Goal: Book appointment/travel/reservation

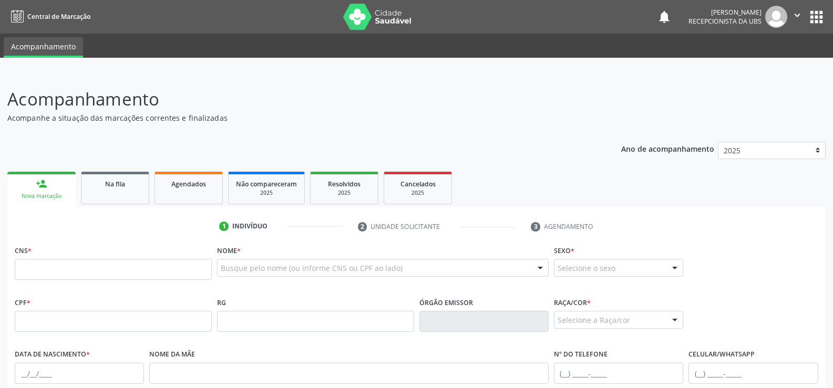
scroll to position [105, 0]
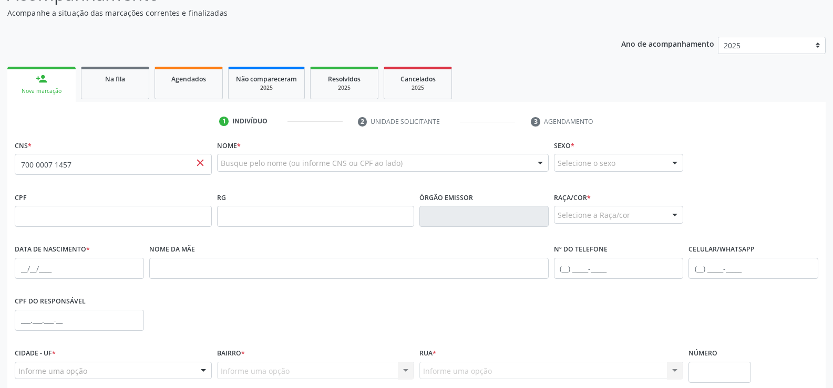
type input "700 0007 1457 0707"
click at [238, 153] on label "Nome *" at bounding box center [229, 146] width 24 height 16
click at [237, 161] on input "text" at bounding box center [374, 168] width 306 height 21
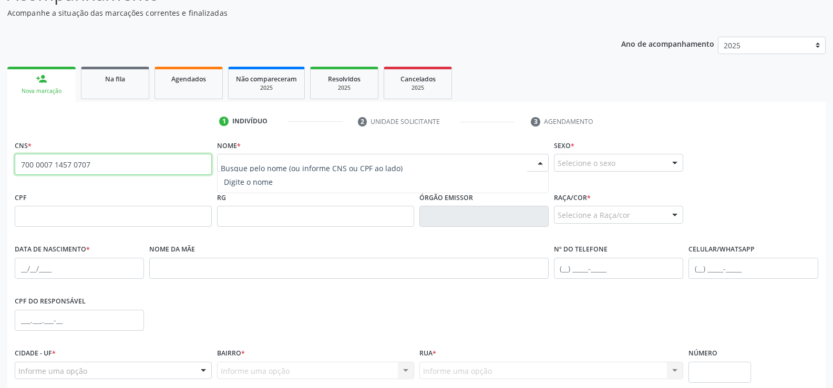
click at [193, 161] on input "700 0007 1457 0707" at bounding box center [113, 164] width 197 height 21
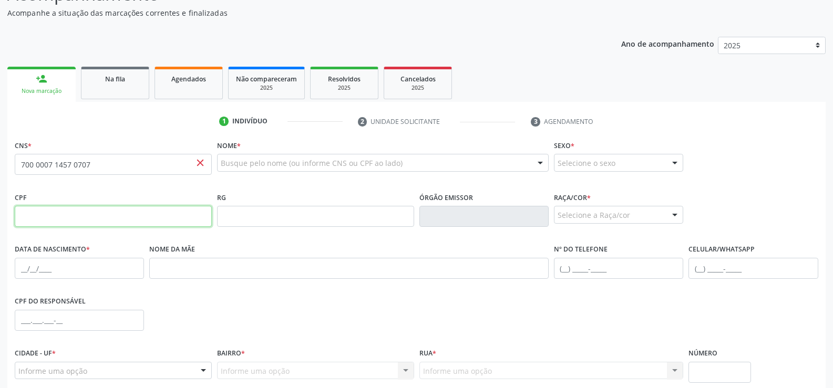
click at [55, 223] on input "text" at bounding box center [113, 216] width 197 height 21
click at [40, 223] on input "text" at bounding box center [113, 216] width 197 height 21
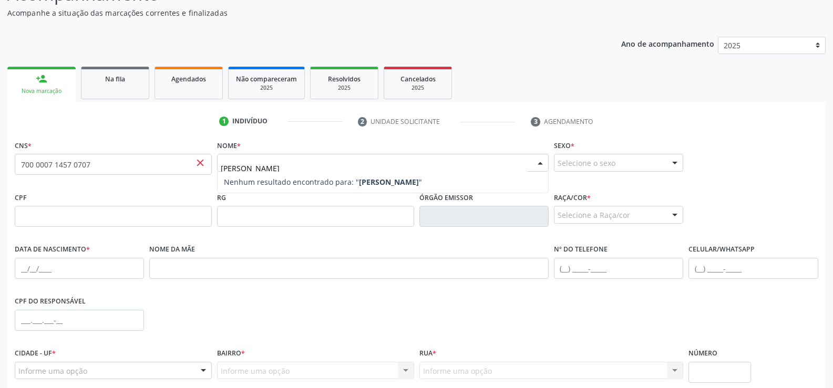
type input "maria de fatima alves souza"
click at [373, 183] on strong "maria de fatima alves souza" at bounding box center [389, 182] width 60 height 10
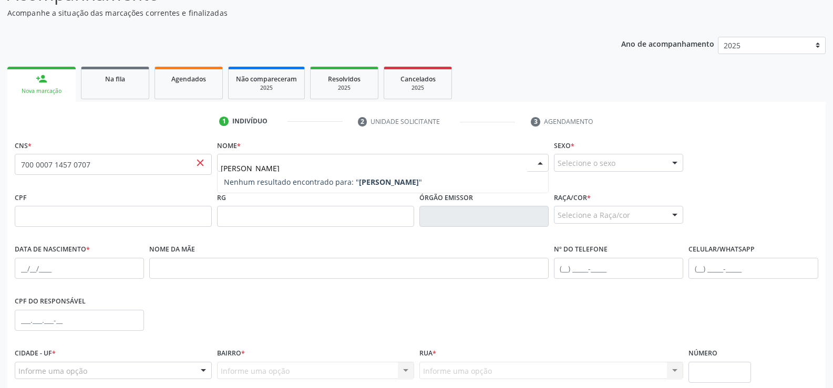
click at [295, 161] on input "maria de fatima alves souza" at bounding box center [374, 168] width 306 height 21
click at [341, 167] on input "maria de fatima alves souza" at bounding box center [374, 168] width 306 height 21
click at [673, 162] on div at bounding box center [675, 163] width 16 height 18
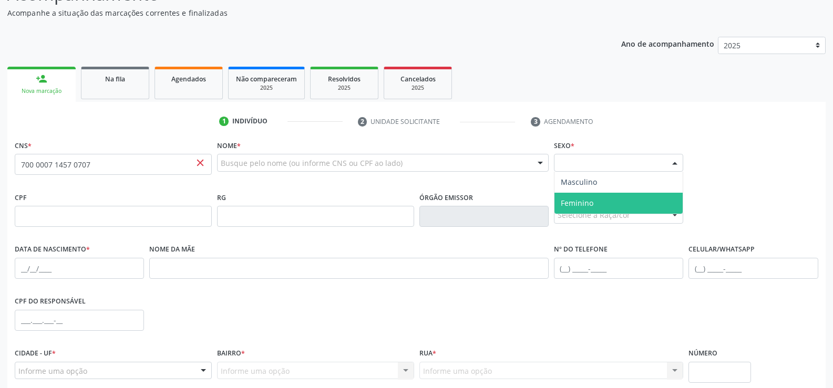
click at [597, 197] on span "Feminino" at bounding box center [618, 203] width 128 height 21
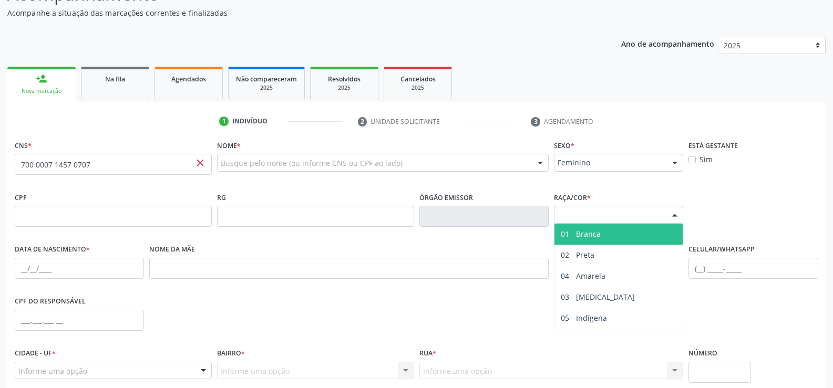
click at [677, 212] on div at bounding box center [675, 215] width 16 height 18
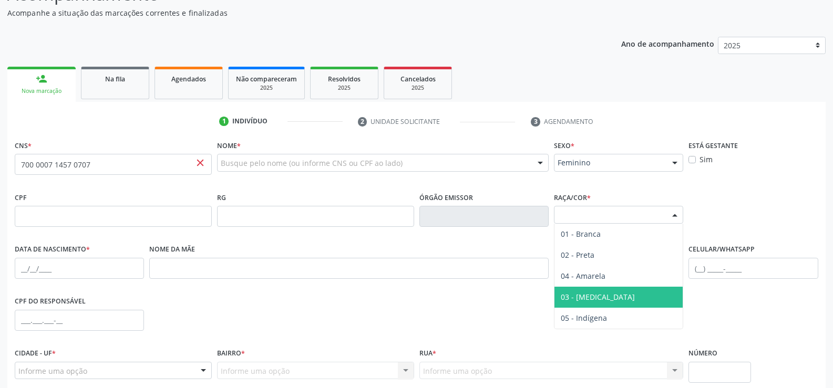
click at [592, 292] on span "03 - [MEDICAL_DATA]" at bounding box center [598, 297] width 74 height 10
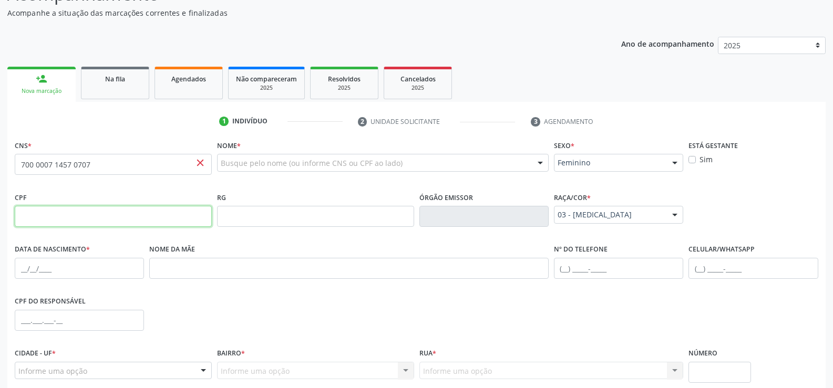
click at [48, 222] on input "text" at bounding box center [113, 216] width 197 height 21
type input "069.037.634-06"
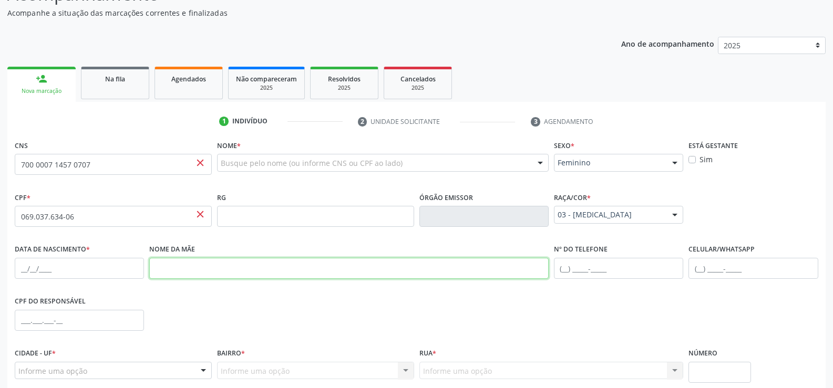
click at [171, 278] on input "text" at bounding box center [348, 268] width 399 height 21
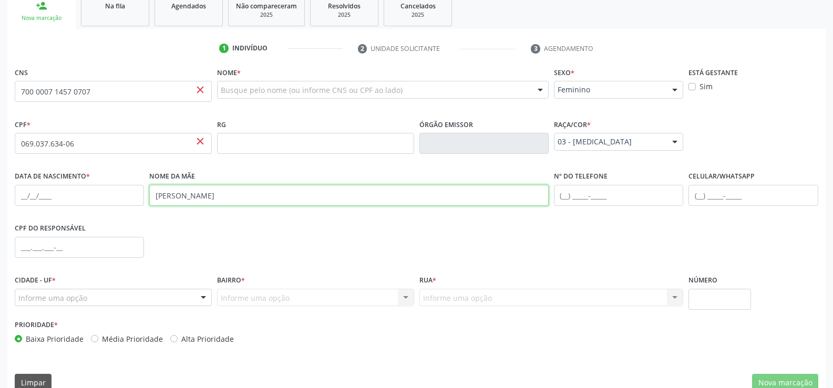
scroll to position [196, 0]
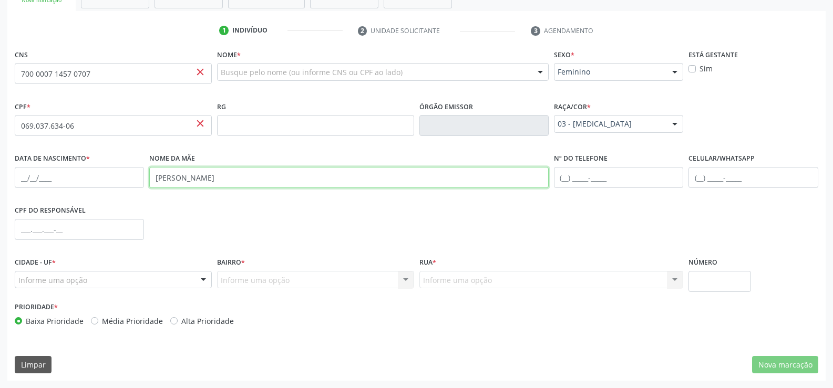
type input "maria jose dos santos"
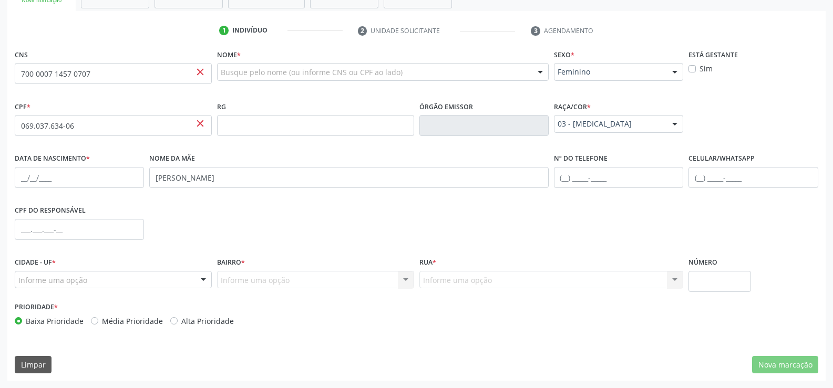
click at [200, 281] on div at bounding box center [203, 281] width 16 height 18
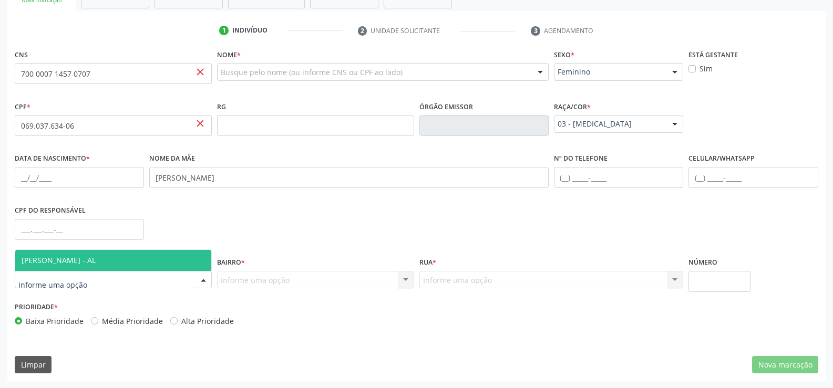
click at [153, 267] on span "[PERSON_NAME] - AL" at bounding box center [113, 260] width 196 height 21
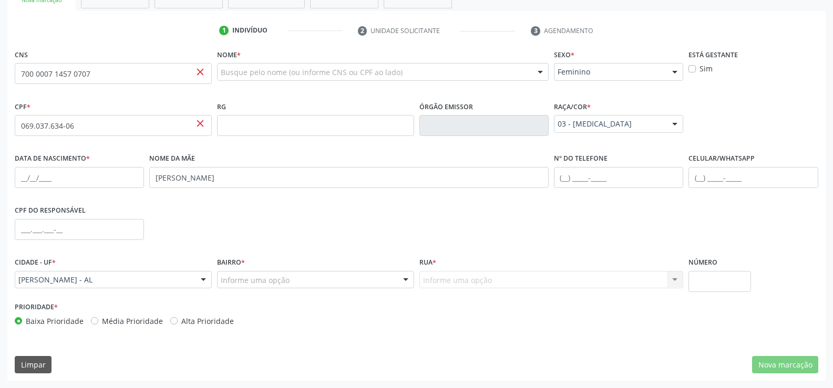
click at [406, 279] on div at bounding box center [406, 281] width 16 height 18
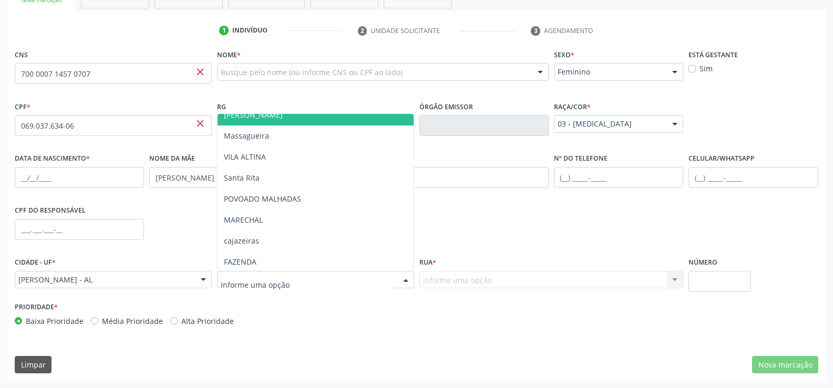
scroll to position [221, 0]
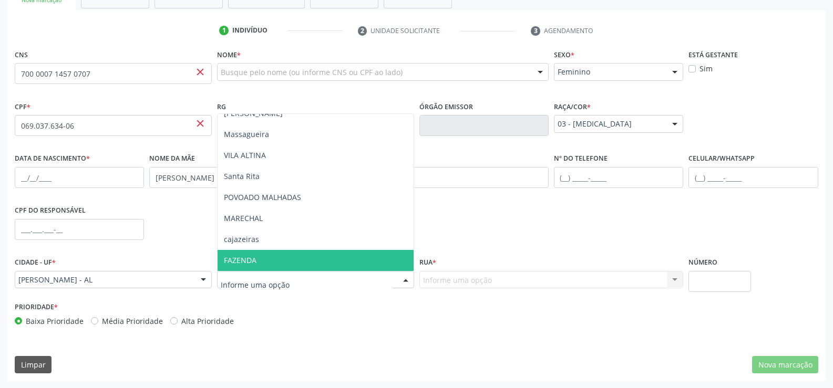
click at [296, 284] on input "text" at bounding box center [307, 285] width 172 height 21
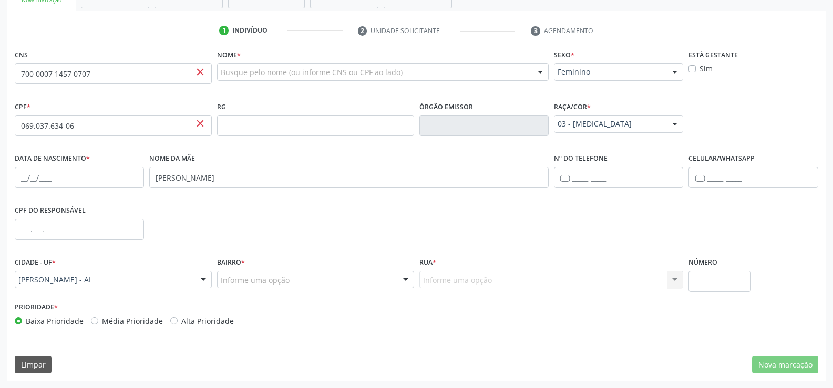
click at [201, 78] on div "close" at bounding box center [200, 73] width 12 height 14
click at [201, 72] on span "close" at bounding box center [200, 72] width 12 height 12
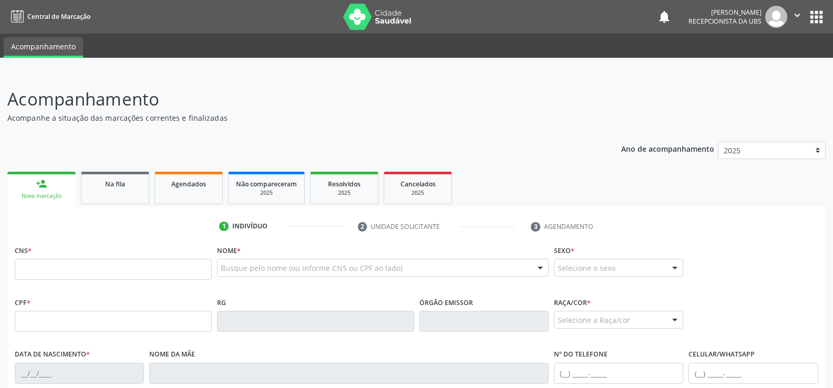
type input "700 0007 1457 0707"
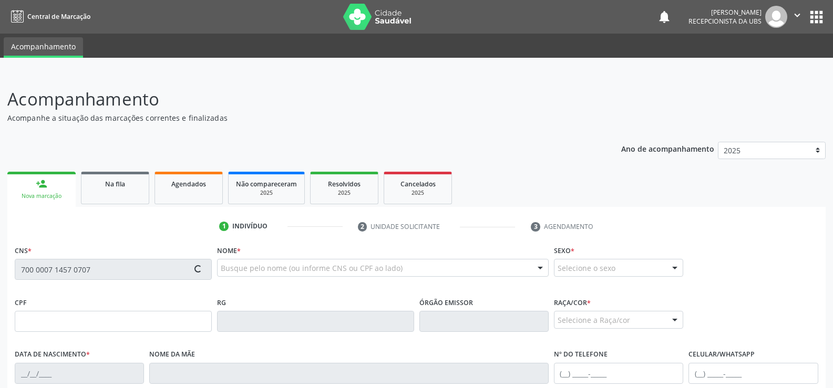
type input "069.037.634-06"
type input "[DATE]"
type input "[PERSON_NAME]"
type input "[PHONE_NUMBER]"
type input "S/N"
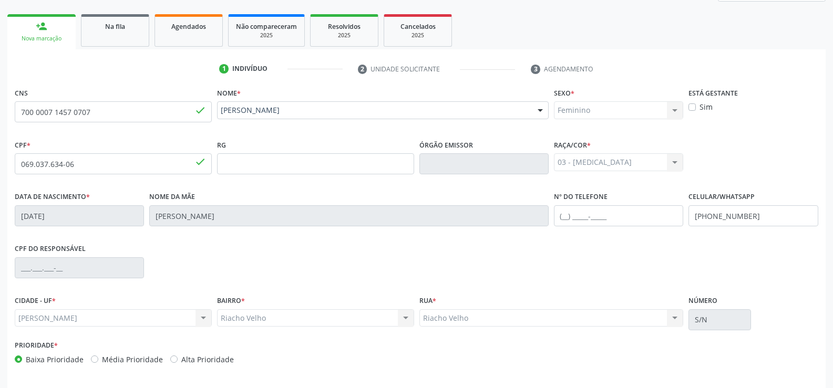
scroll to position [196, 0]
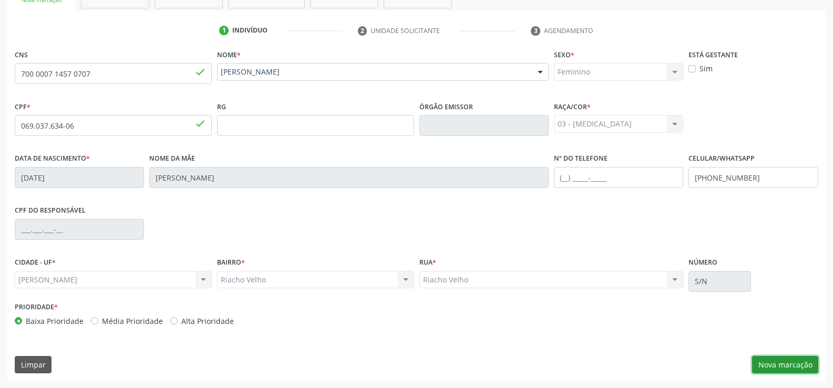
click at [793, 363] on button "Nova marcação" at bounding box center [785, 365] width 66 height 18
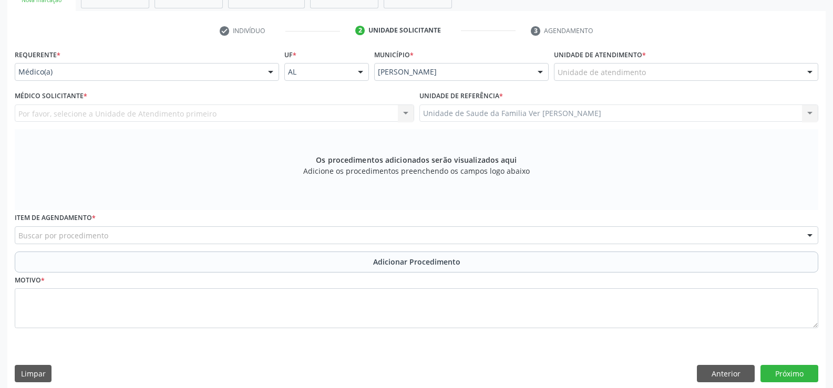
click at [808, 73] on div at bounding box center [810, 73] width 16 height 18
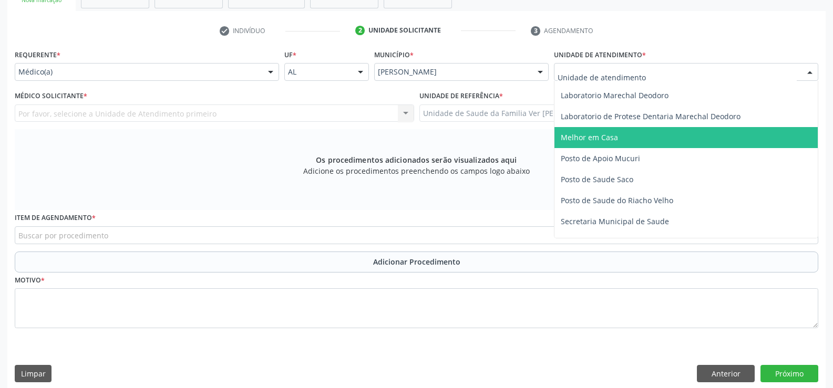
scroll to position [420, 0]
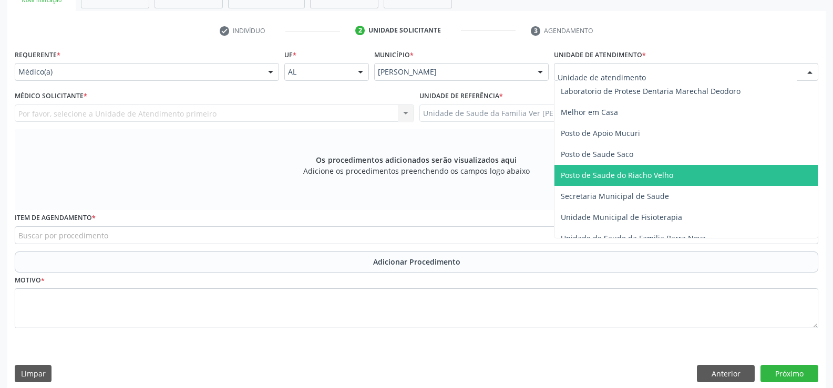
click at [601, 179] on span "Posto de Saude do Riacho Velho" at bounding box center [617, 175] width 112 height 10
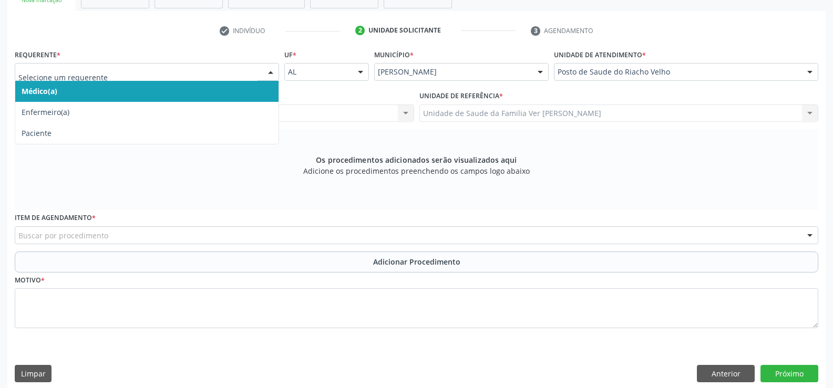
click at [272, 73] on div at bounding box center [271, 73] width 16 height 18
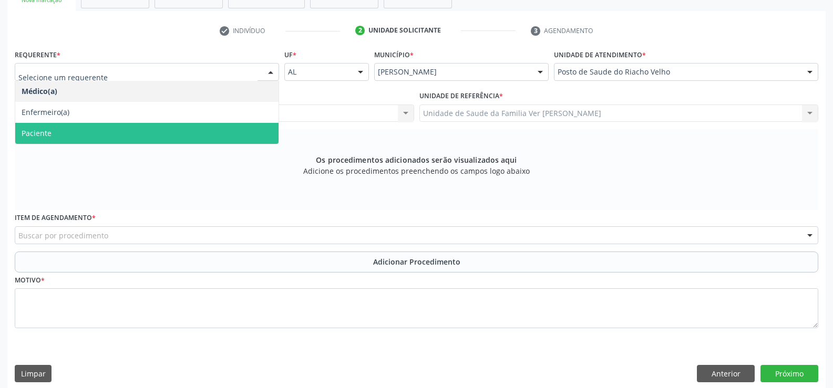
click at [105, 133] on span "Paciente" at bounding box center [146, 133] width 263 height 21
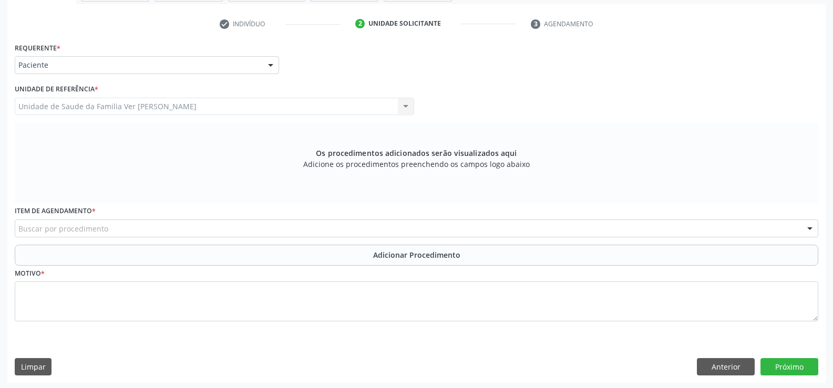
scroll to position [205, 0]
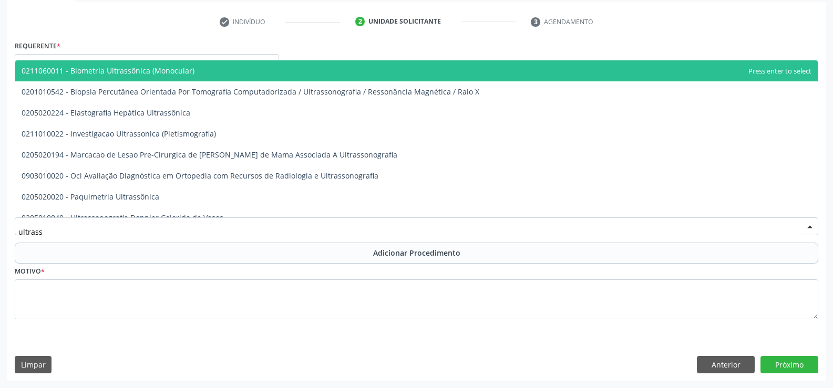
type input "ultrasso"
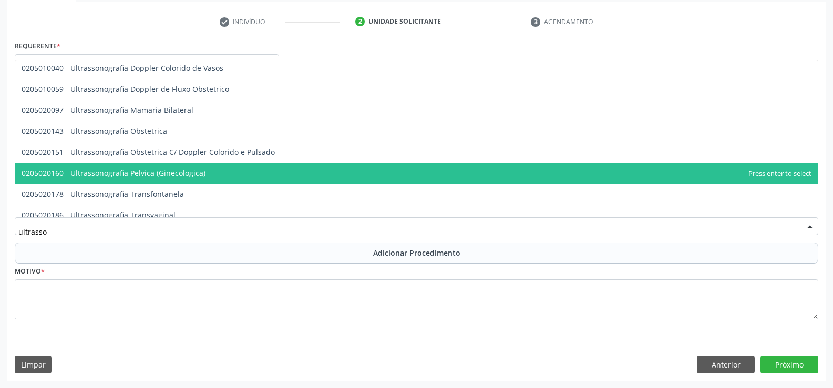
scroll to position [105, 0]
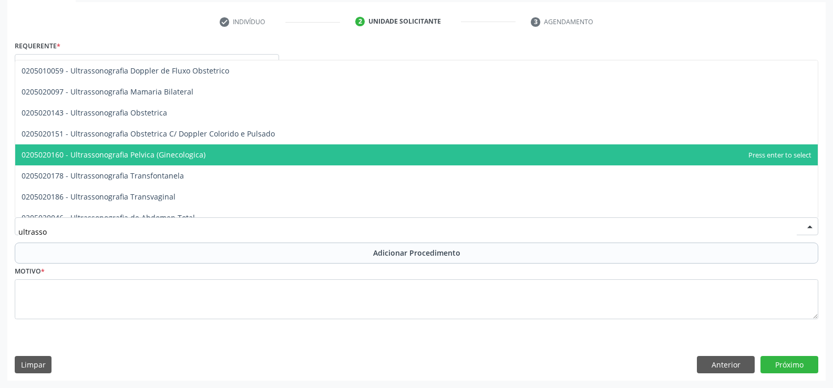
click at [152, 156] on span "0205020160 - Ultrassonografia Pelvica (Ginecologica)" at bounding box center [114, 155] width 184 height 10
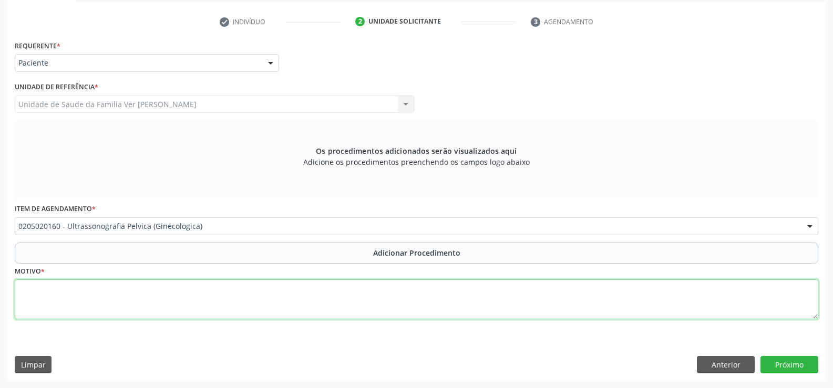
click at [39, 290] on textarea at bounding box center [416, 300] width 803 height 40
type textarea "mioma uterino"
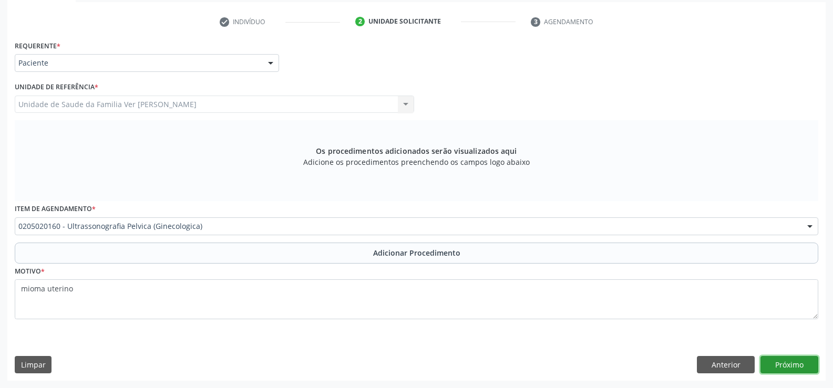
click at [799, 365] on button "Próximo" at bounding box center [789, 365] width 58 height 18
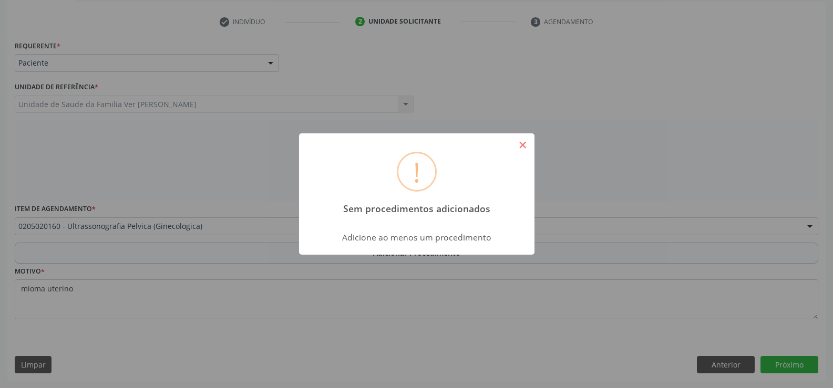
click at [528, 144] on button "×" at bounding box center [523, 145] width 18 height 18
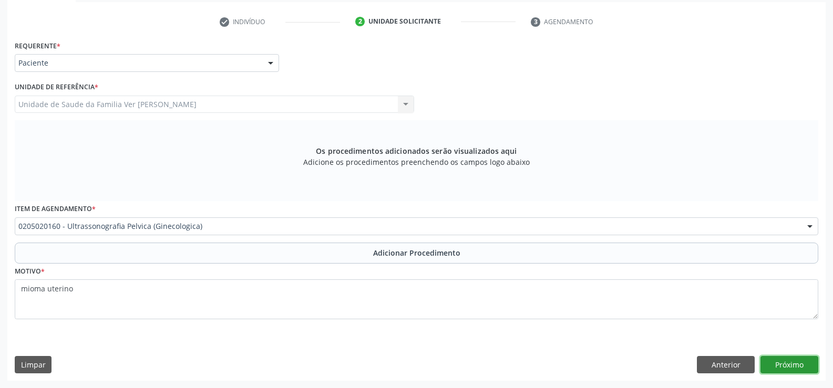
click at [787, 360] on button "Próximo" at bounding box center [789, 365] width 58 height 18
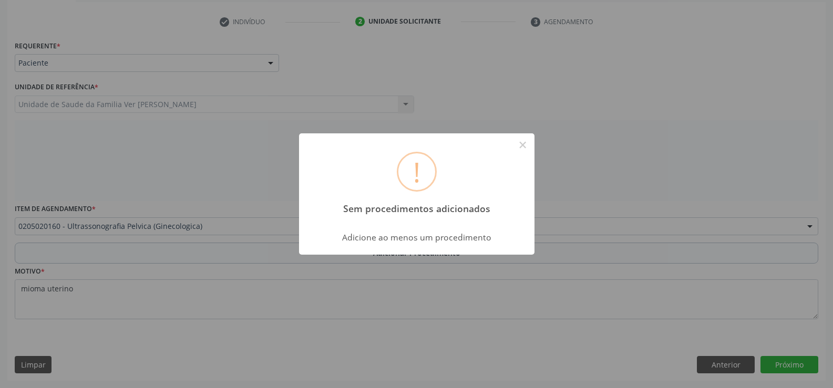
click at [261, 174] on div "! Sem procedimentos adicionados × Adicione ao menos um procedimento OK Cancel" at bounding box center [416, 194] width 833 height 388
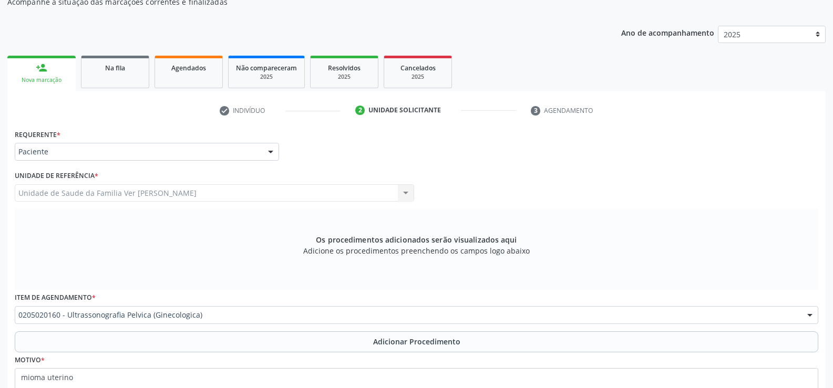
scroll to position [100, 0]
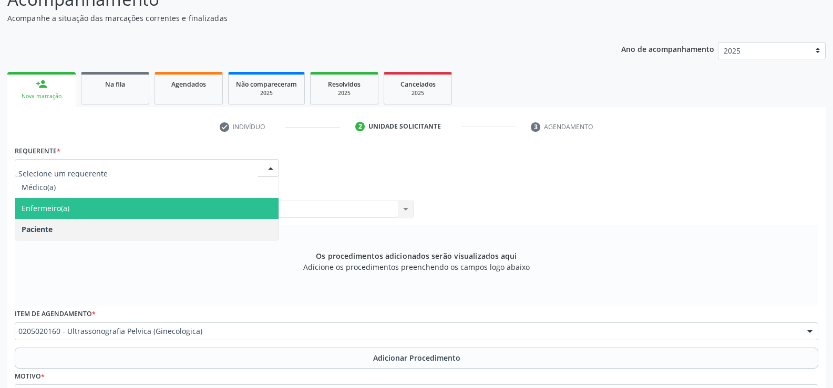
click at [271, 167] on div at bounding box center [271, 169] width 16 height 18
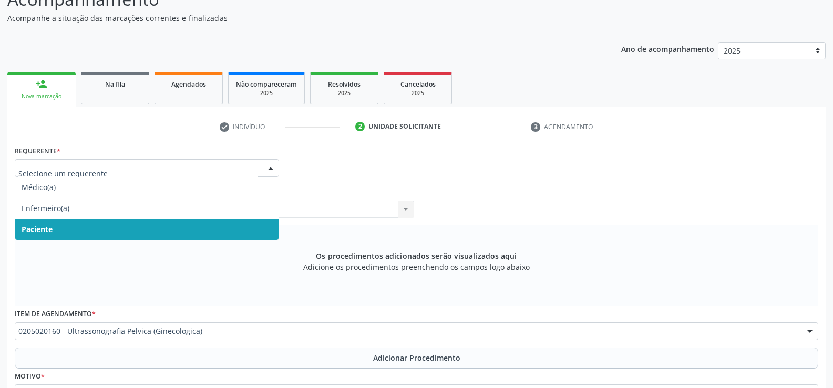
click at [130, 231] on span "Paciente" at bounding box center [146, 229] width 263 height 21
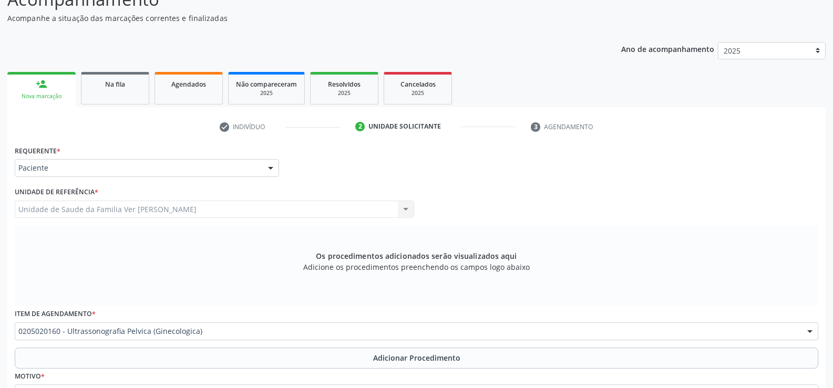
click at [397, 211] on div "Unidade de Saude da Familia Ver [PERSON_NAME] Unidade de Saude da Familia Ver […" at bounding box center [214, 210] width 399 height 18
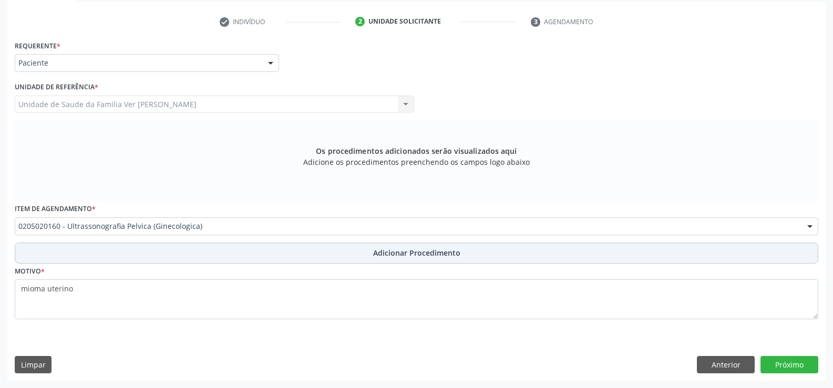
click at [406, 253] on span "Adicionar Procedimento" at bounding box center [416, 252] width 87 height 11
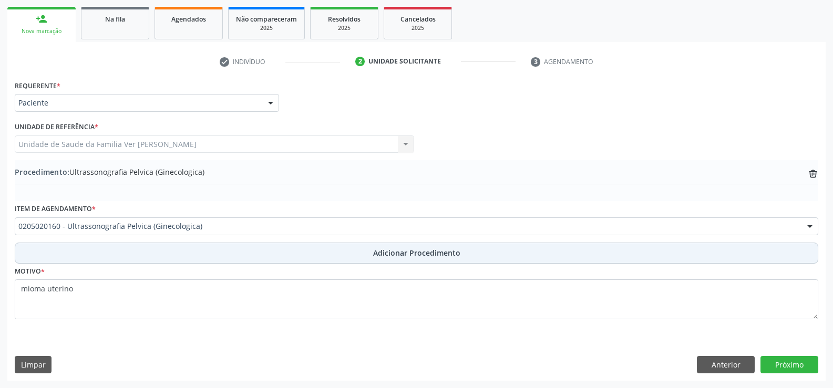
scroll to position [165, 0]
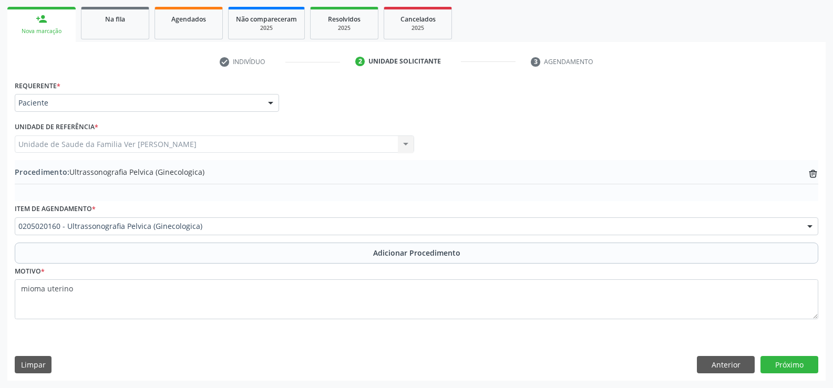
click at [175, 171] on span "Procedimento: Ultrassonografia Pelvica (Ginecologica)" at bounding box center [110, 172] width 190 height 11
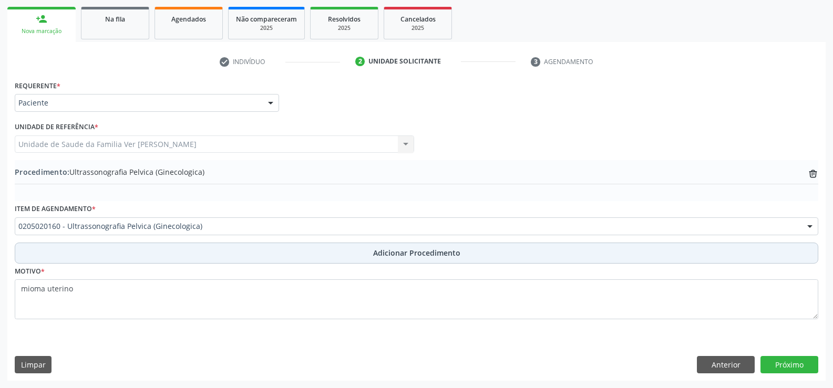
click at [195, 250] on button "Adicionar Procedimento" at bounding box center [416, 253] width 803 height 21
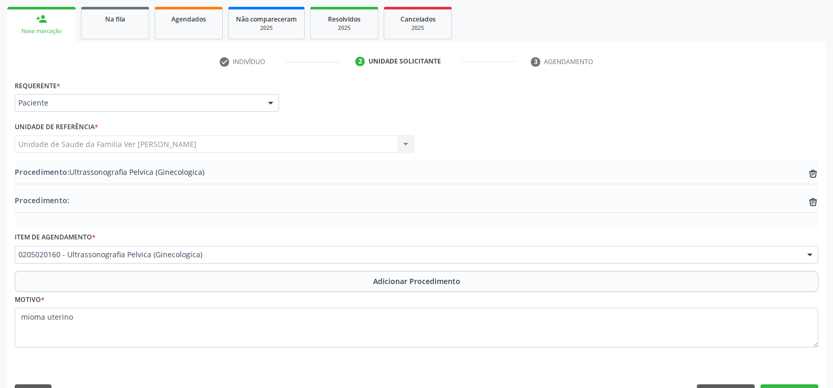
scroll to position [193, 0]
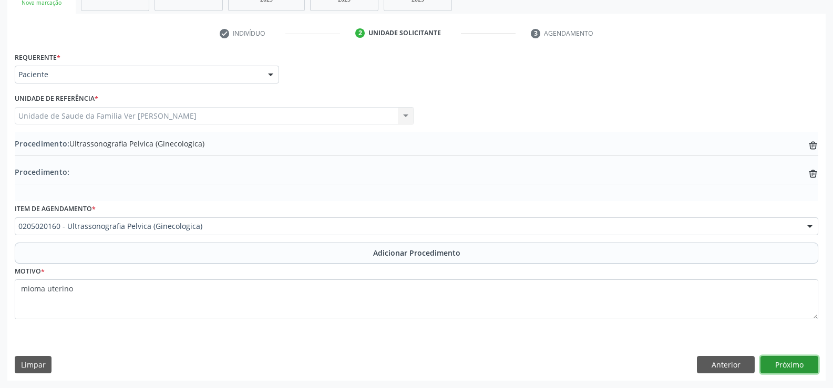
click at [789, 366] on button "Próximo" at bounding box center [789, 365] width 58 height 18
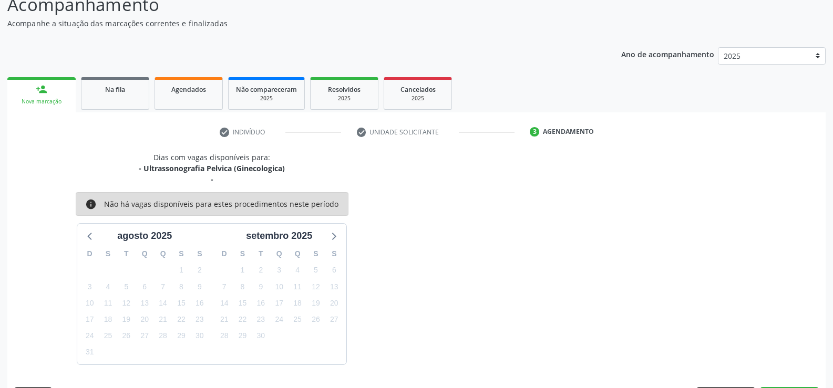
scroll to position [126, 0]
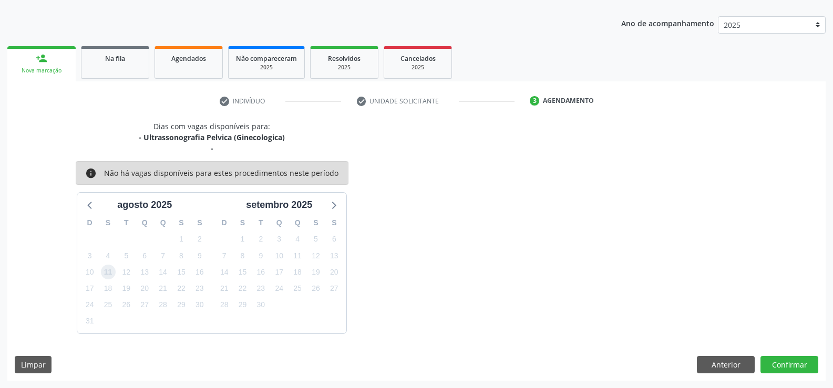
click at [110, 272] on span "11" at bounding box center [108, 272] width 15 height 15
click at [781, 364] on button "Confirmar" at bounding box center [789, 365] width 58 height 18
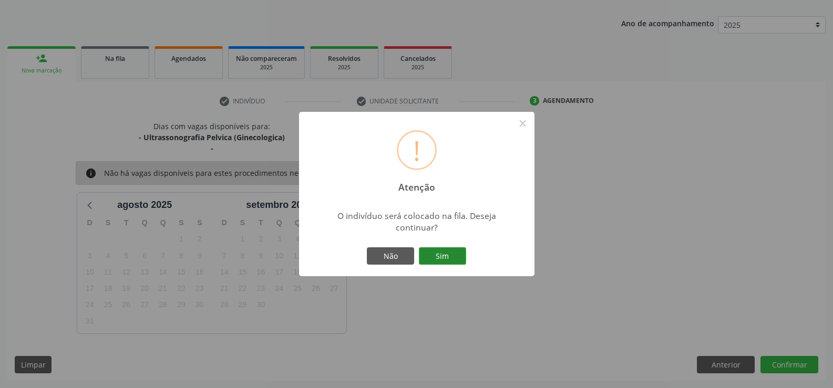
click at [450, 254] on button "Sim" at bounding box center [442, 256] width 47 height 18
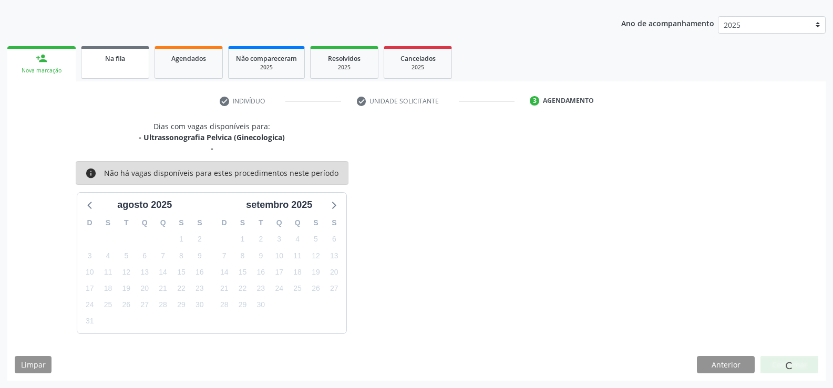
click at [130, 73] on link "Na fila" at bounding box center [115, 62] width 68 height 33
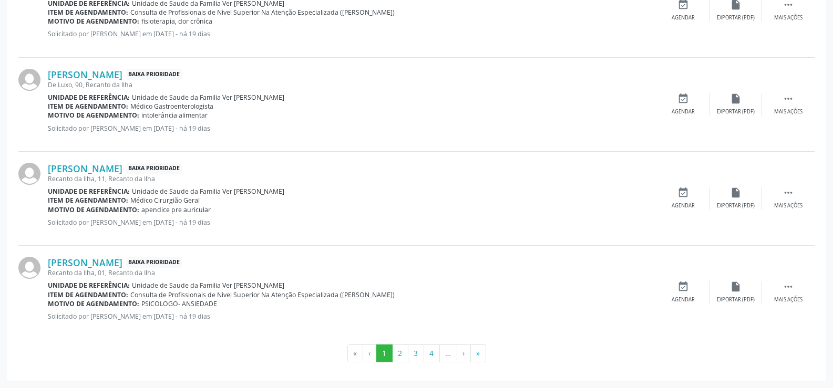
scroll to position [0, 0]
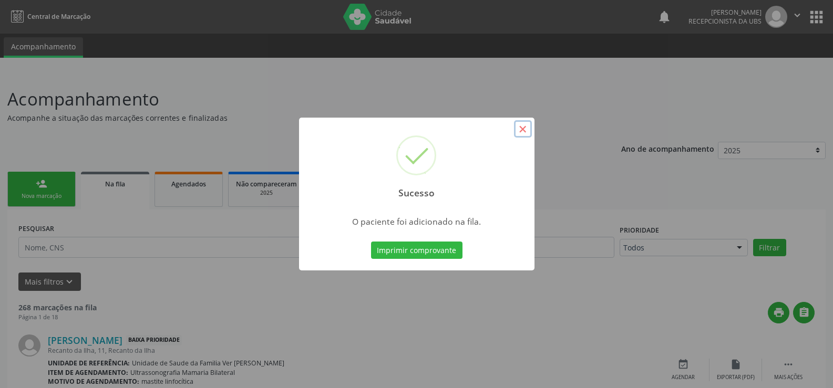
click at [529, 136] on button "×" at bounding box center [523, 129] width 18 height 18
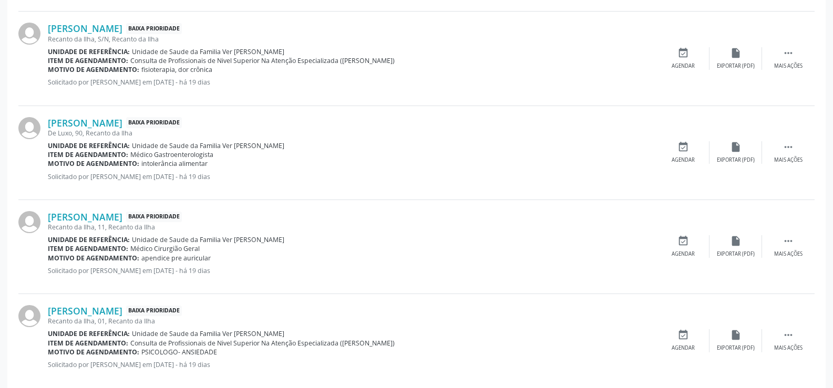
scroll to position [1423, 0]
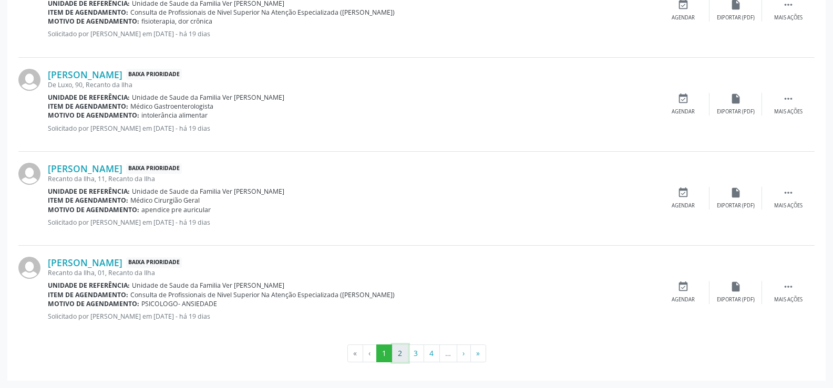
click at [403, 350] on button "2" at bounding box center [400, 354] width 16 height 18
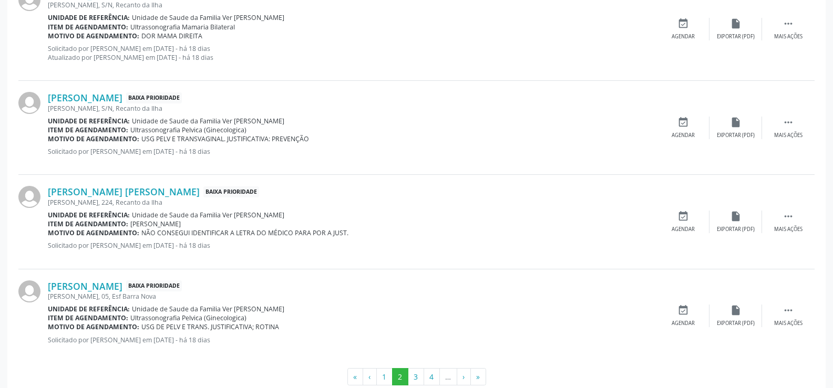
scroll to position [1404, 0]
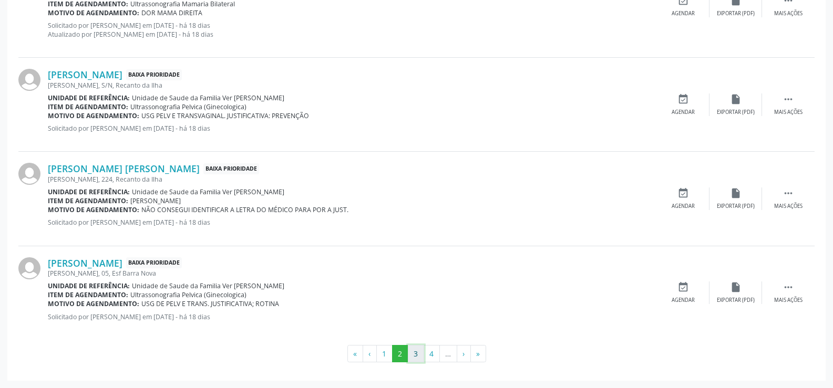
click at [414, 350] on button "3" at bounding box center [416, 354] width 16 height 18
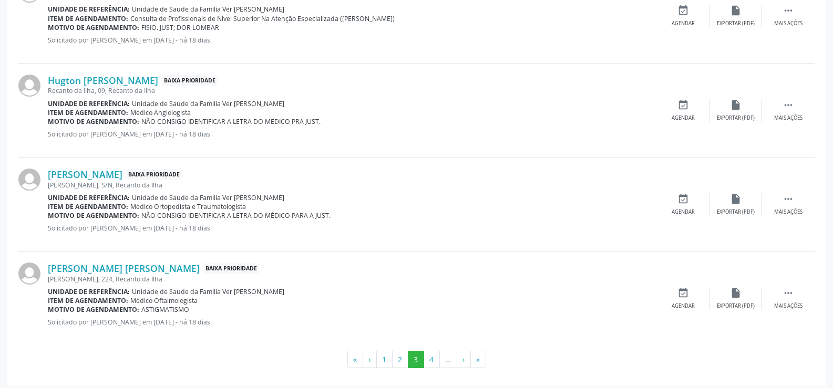
scroll to position [1396, 0]
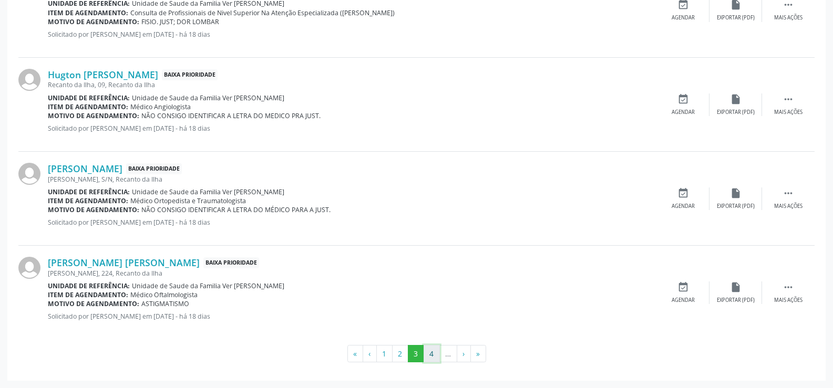
click at [434, 355] on button "4" at bounding box center [432, 354] width 16 height 18
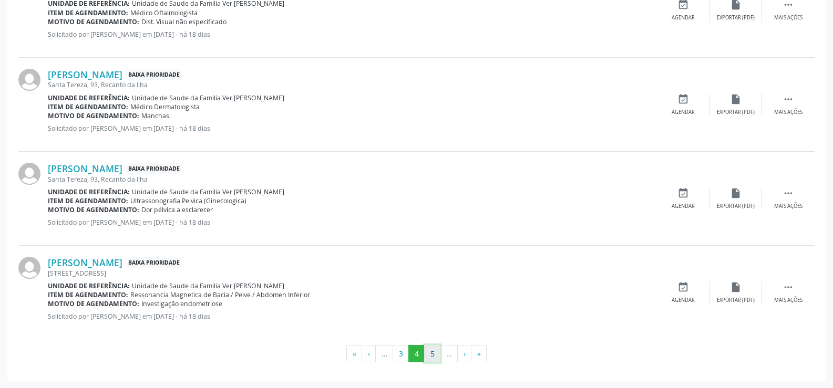
click at [430, 358] on button "5" at bounding box center [432, 354] width 16 height 18
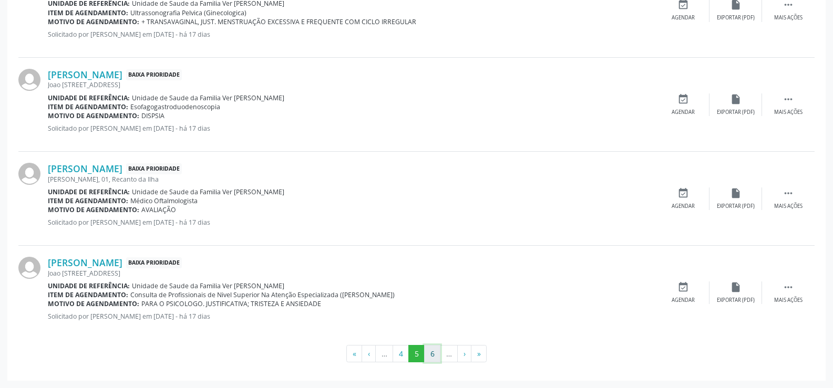
click at [434, 352] on button "6" at bounding box center [432, 354] width 16 height 18
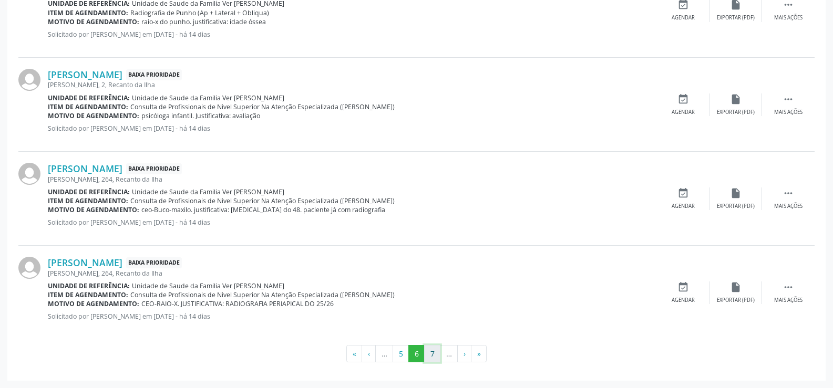
click at [433, 352] on button "7" at bounding box center [432, 354] width 16 height 18
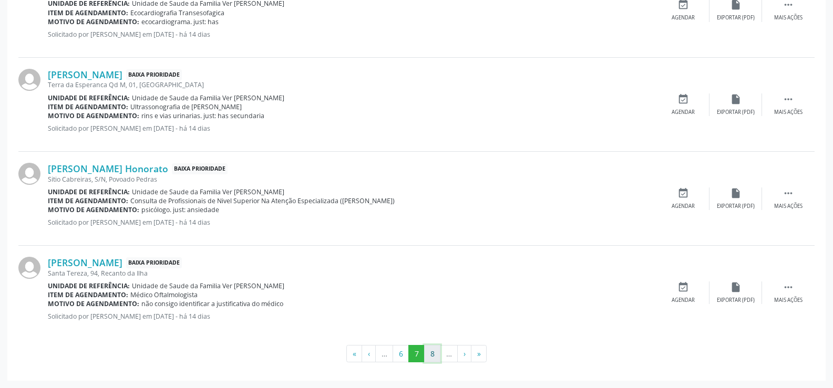
click at [429, 348] on button "8" at bounding box center [432, 354] width 16 height 18
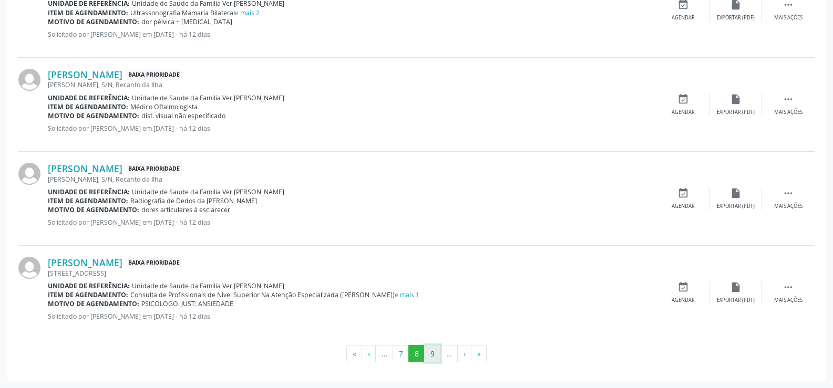
click at [429, 351] on button "9" at bounding box center [432, 354] width 16 height 18
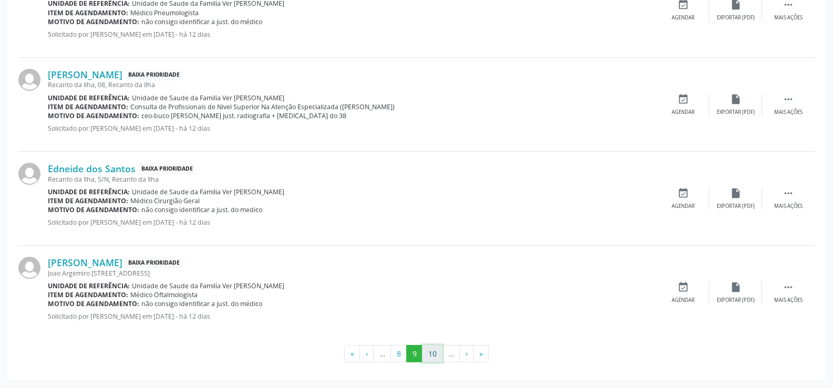
click at [436, 355] on button "10" at bounding box center [432, 354] width 20 height 18
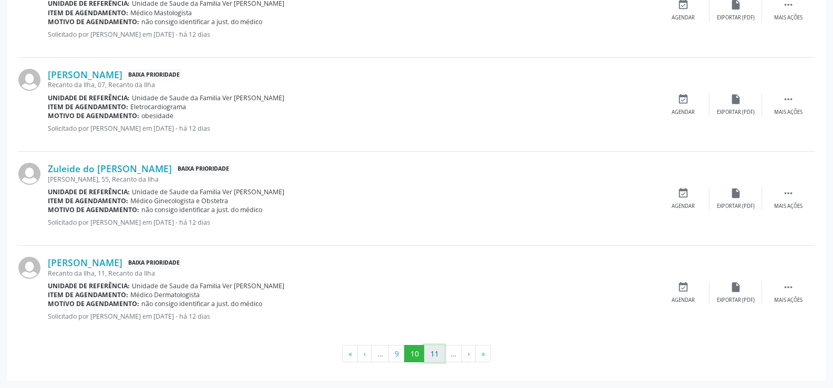
click at [438, 353] on button "11" at bounding box center [434, 354] width 20 height 18
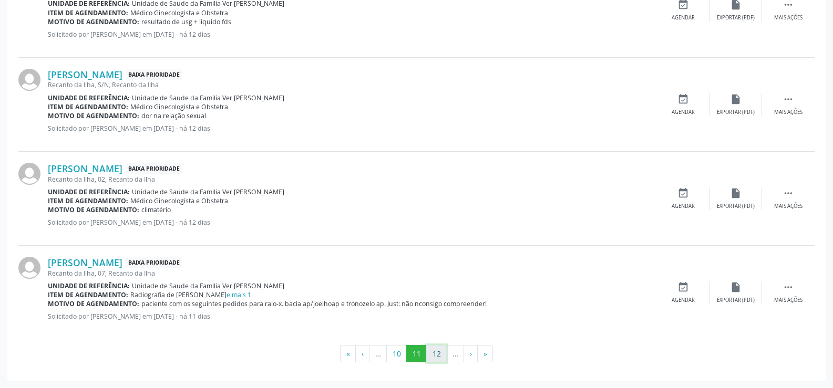
click at [433, 358] on button "12" at bounding box center [436, 354] width 20 height 18
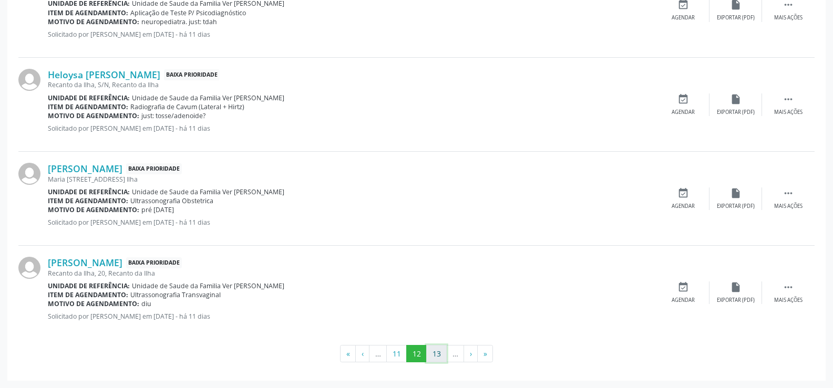
click at [431, 349] on button "13" at bounding box center [436, 354] width 20 height 18
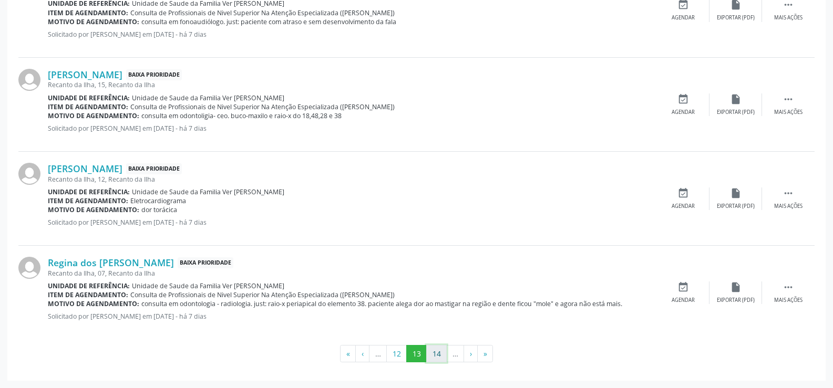
click at [436, 355] on button "14" at bounding box center [436, 354] width 20 height 18
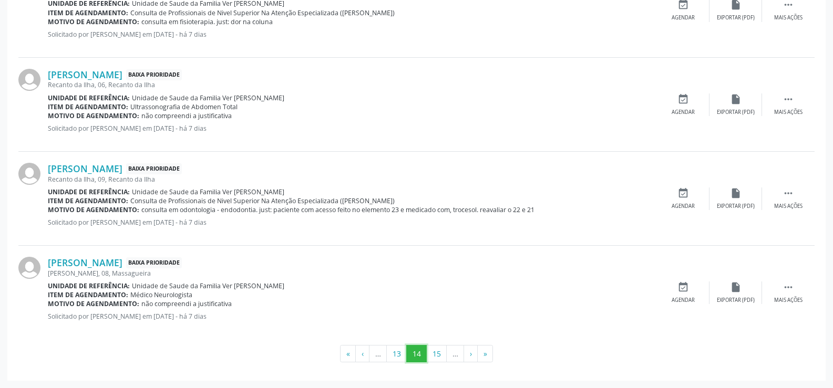
click at [426, 352] on button "14" at bounding box center [416, 354] width 20 height 18
click at [434, 354] on button "15" at bounding box center [436, 354] width 20 height 18
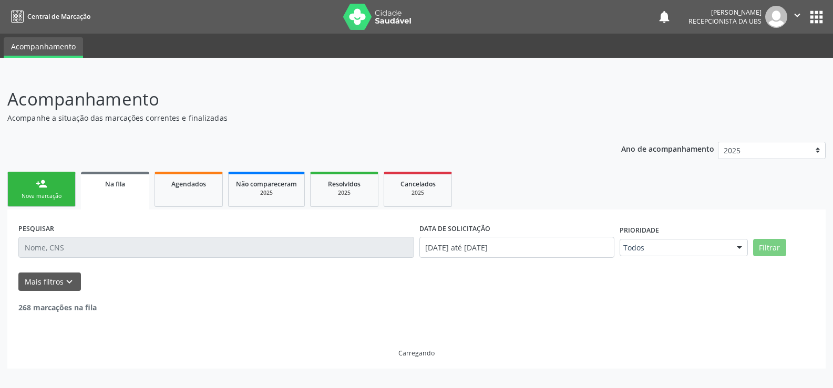
scroll to position [0, 0]
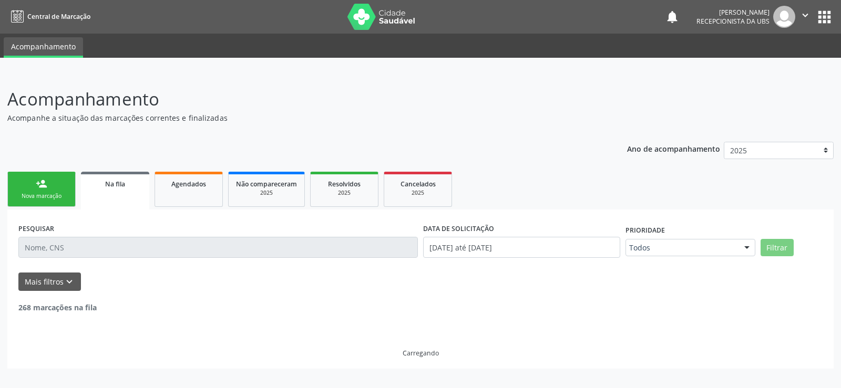
click at [434, 354] on div "Carregando" at bounding box center [420, 353] width 36 height 9
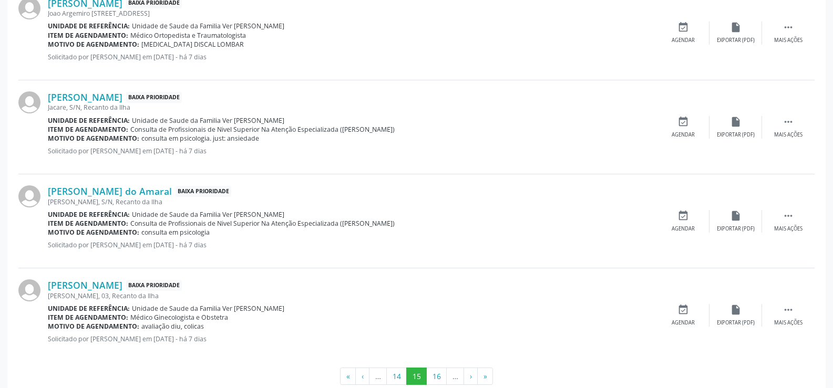
scroll to position [1396, 0]
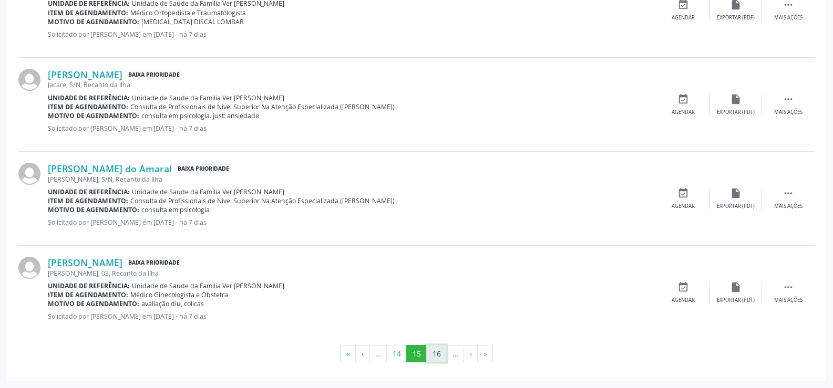
click at [439, 351] on button "16" at bounding box center [436, 354] width 20 height 18
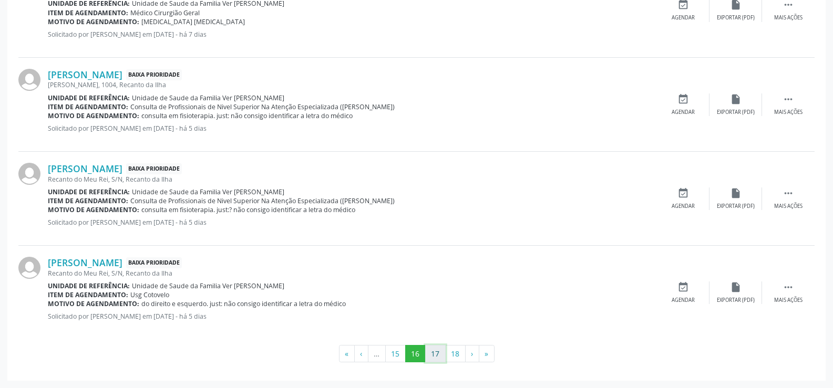
click at [432, 357] on button "17" at bounding box center [435, 354] width 20 height 18
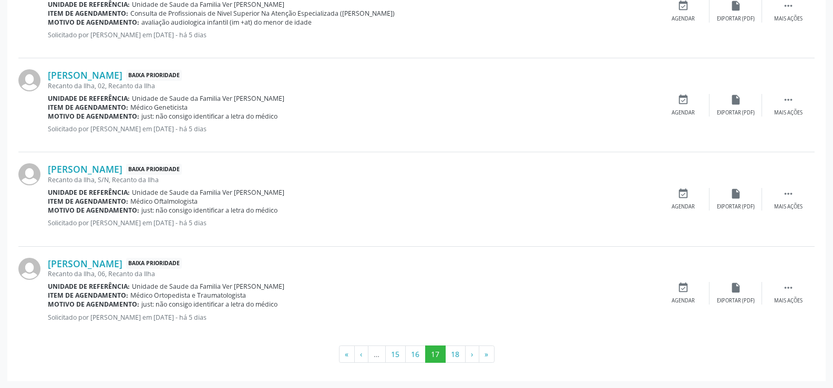
scroll to position [1404, 0]
click at [452, 355] on button "18" at bounding box center [455, 354] width 20 height 18
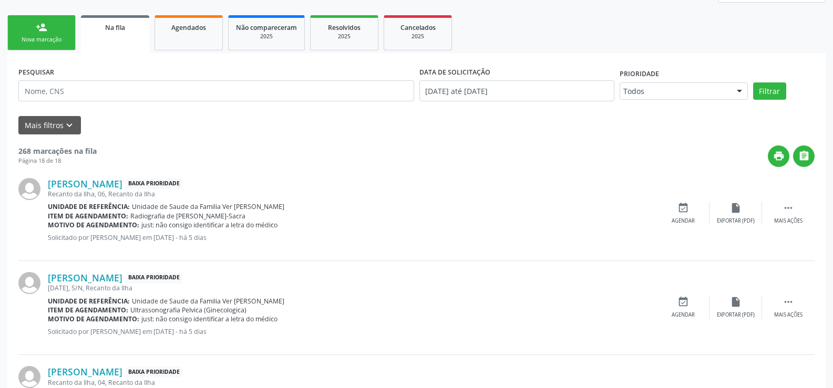
scroll to position [0, 0]
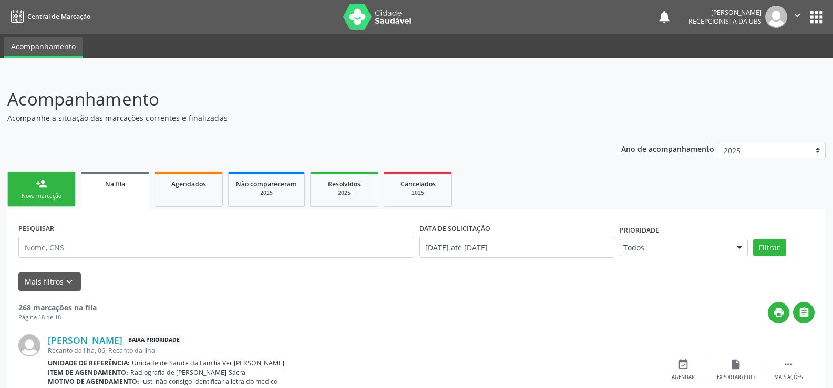
click at [47, 194] on div "Nova marcação" at bounding box center [41, 196] width 53 height 8
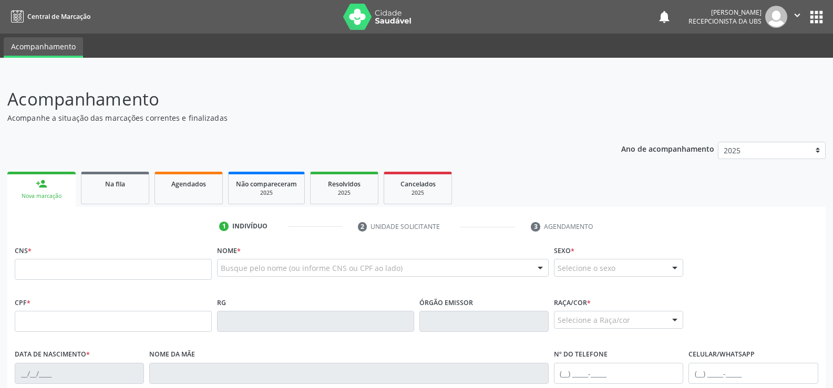
click at [47, 194] on div "Nova marcação" at bounding box center [42, 196] width 54 height 8
click at [49, 194] on div "Nova marcação" at bounding box center [42, 196] width 54 height 8
click at [798, 16] on icon "" at bounding box center [797, 15] width 12 height 12
click at [824, 17] on button "apps" at bounding box center [816, 17] width 18 height 18
